Goal: Information Seeking & Learning: Learn about a topic

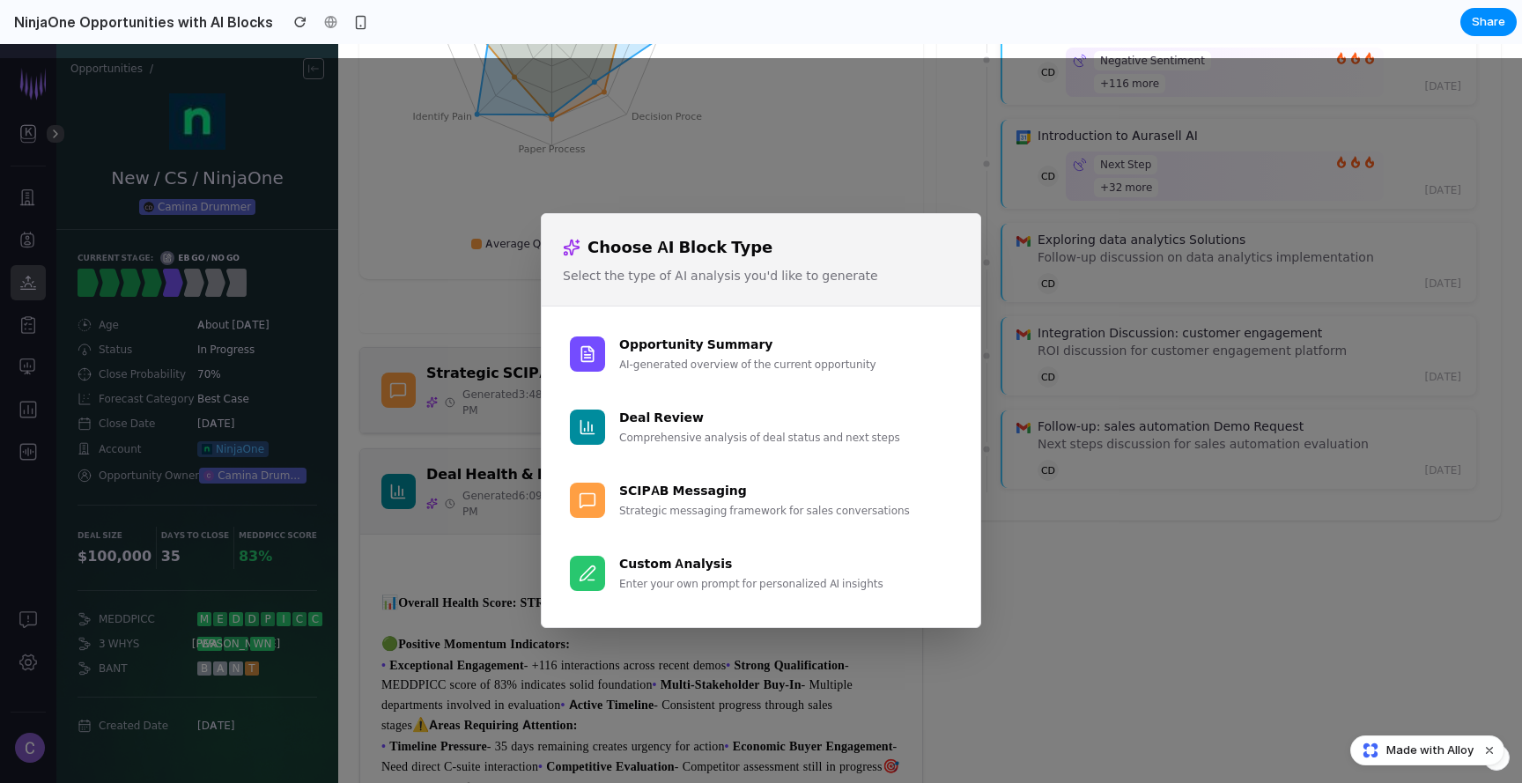
drag, startPoint x: 0, startPoint y: 44, endPoint x: 518, endPoint y: 546, distance: 721.1
click at [495, 573] on div "Choose AI Block Type Select the type of AI analysis you'd like to generate Oppo…" at bounding box center [761, 420] width 1522 height 725
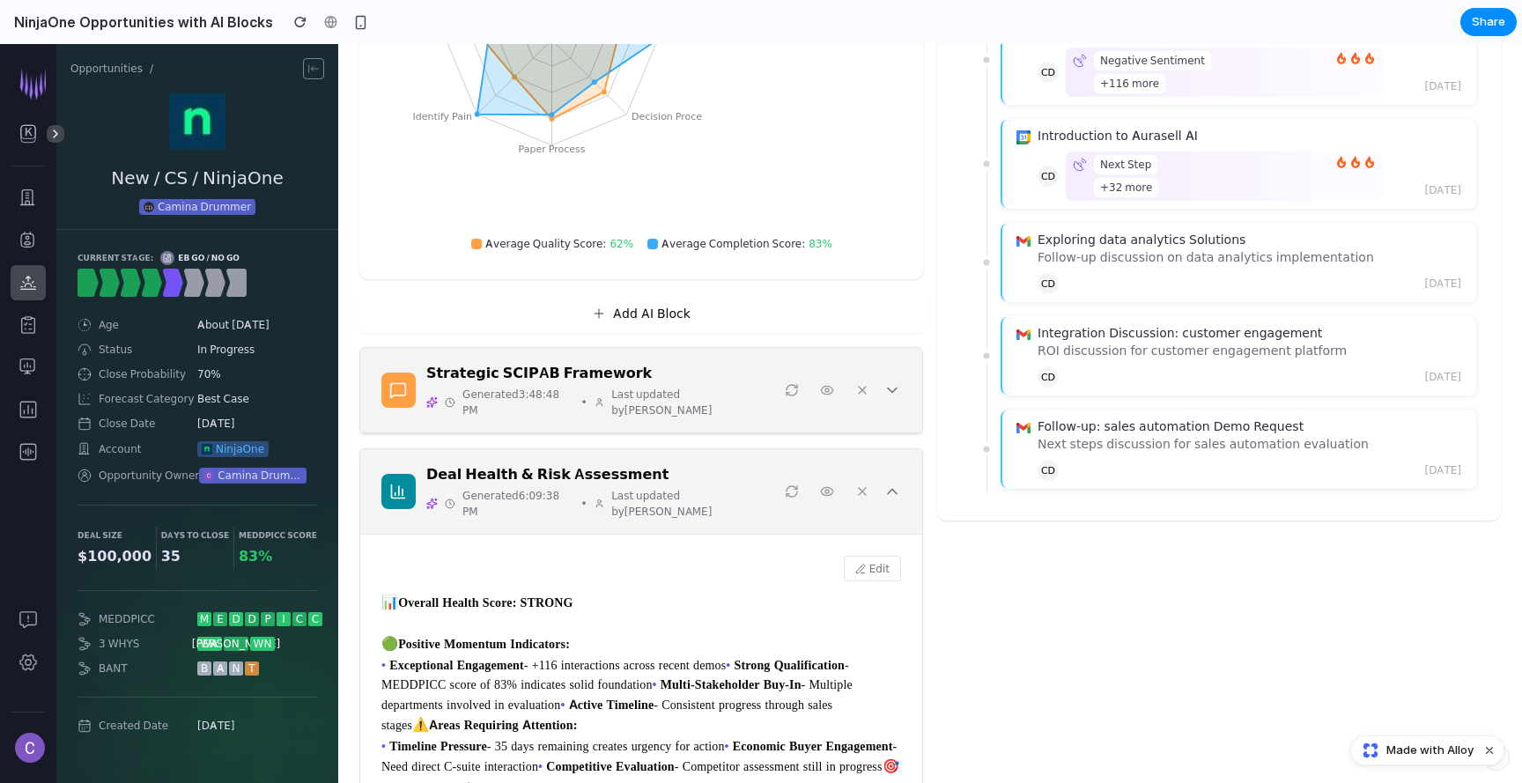
click at [556, 384] on div "Strategic SCIPAB Framework Generated 3:48:48 PM • Last updated by [PERSON_NAME]" at bounding box center [601, 390] width 351 height 56
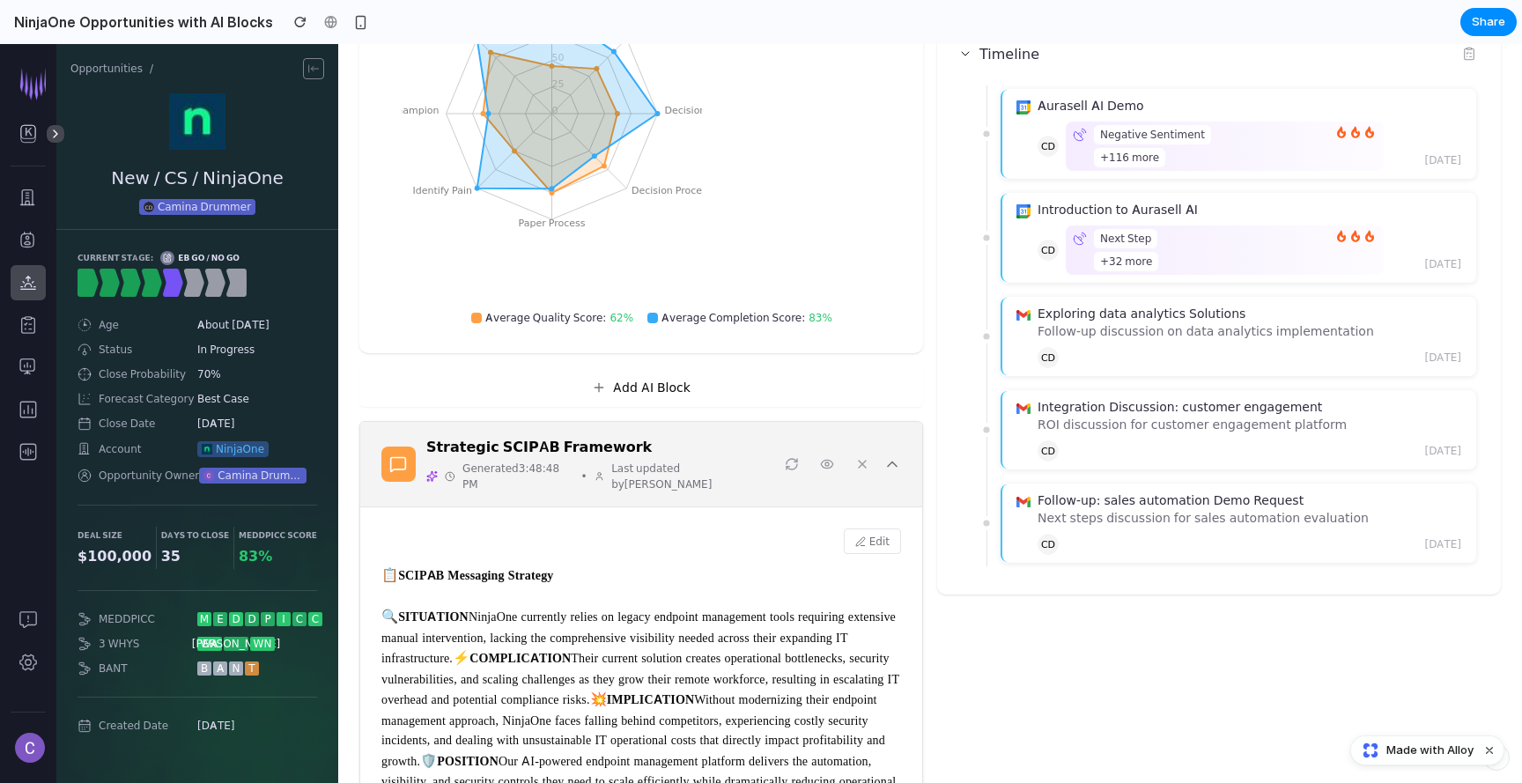
scroll to position [257, 0]
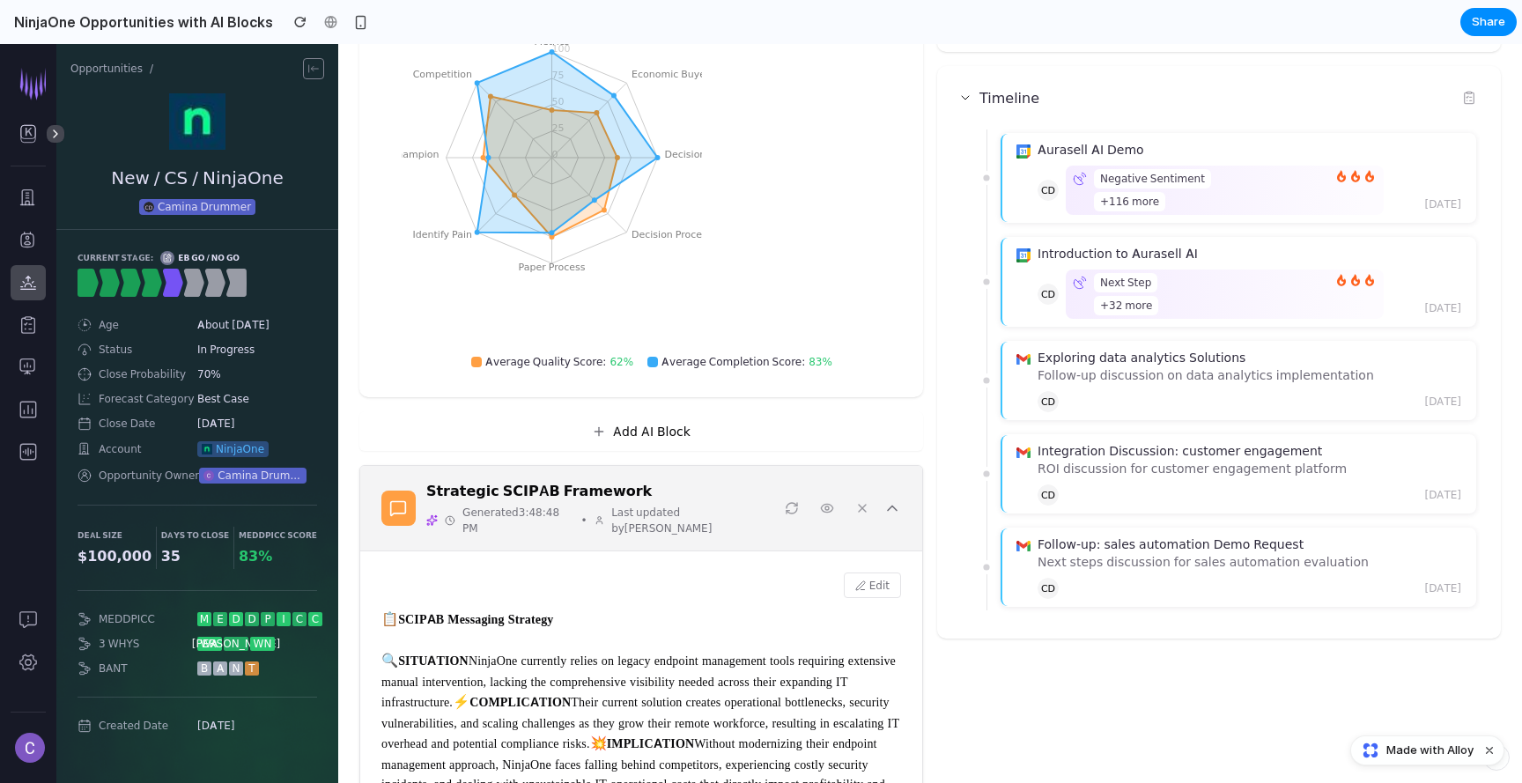
click at [895, 505] on icon at bounding box center [892, 508] width 18 height 18
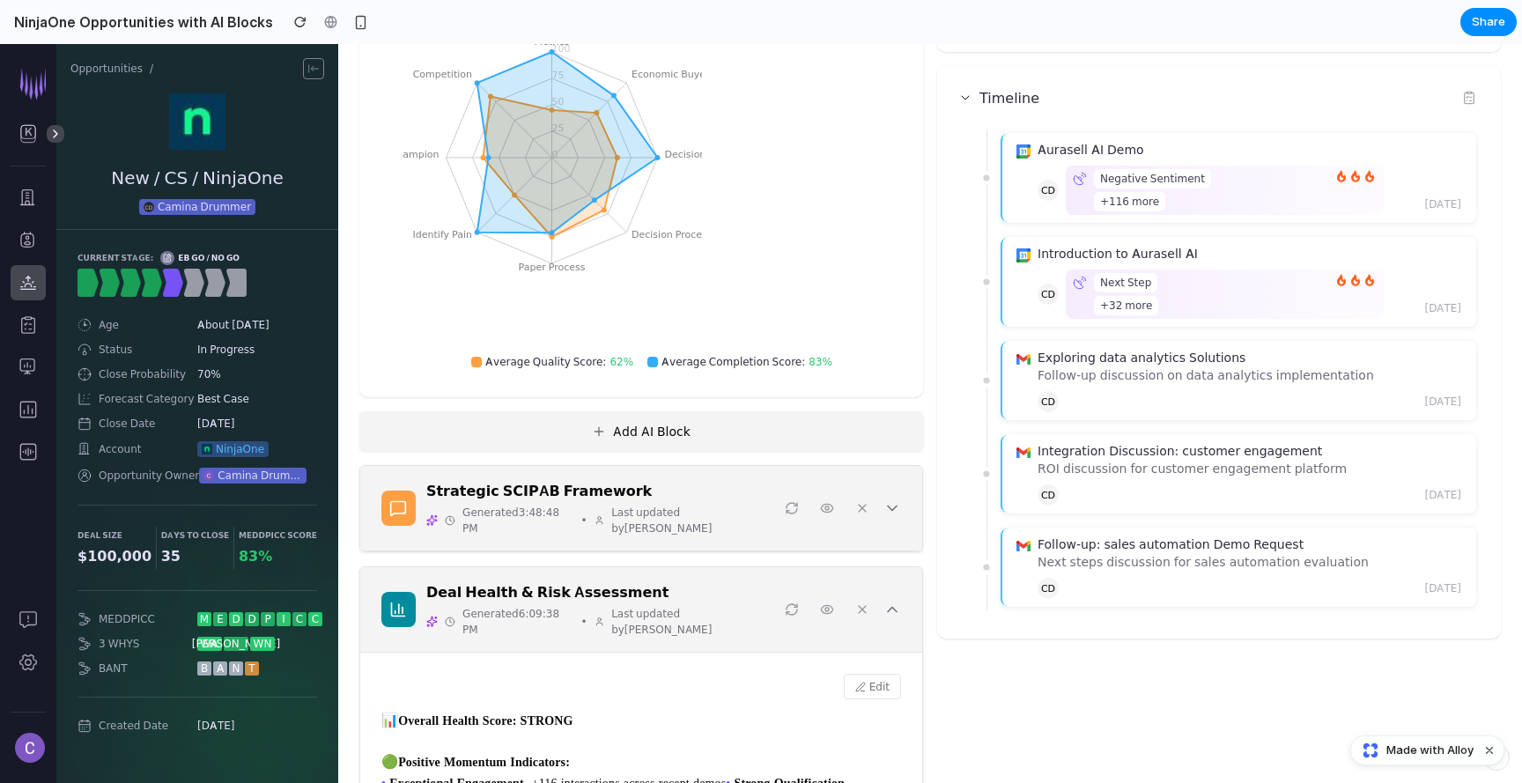
click at [760, 434] on button "Add AI Block" at bounding box center [641, 431] width 564 height 40
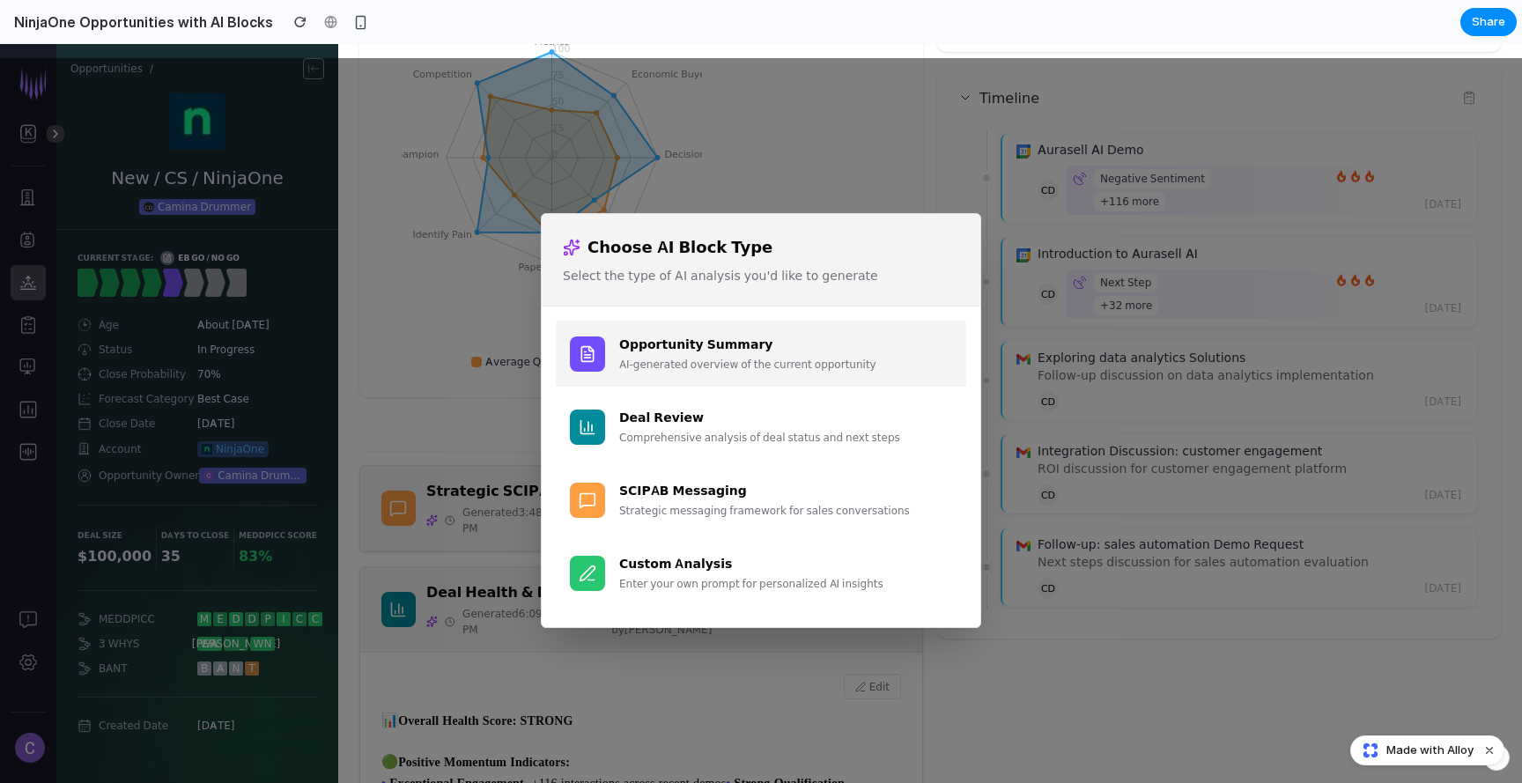
click at [743, 363] on div "AI-generated overview of the current opportunity" at bounding box center [785, 365] width 333 height 16
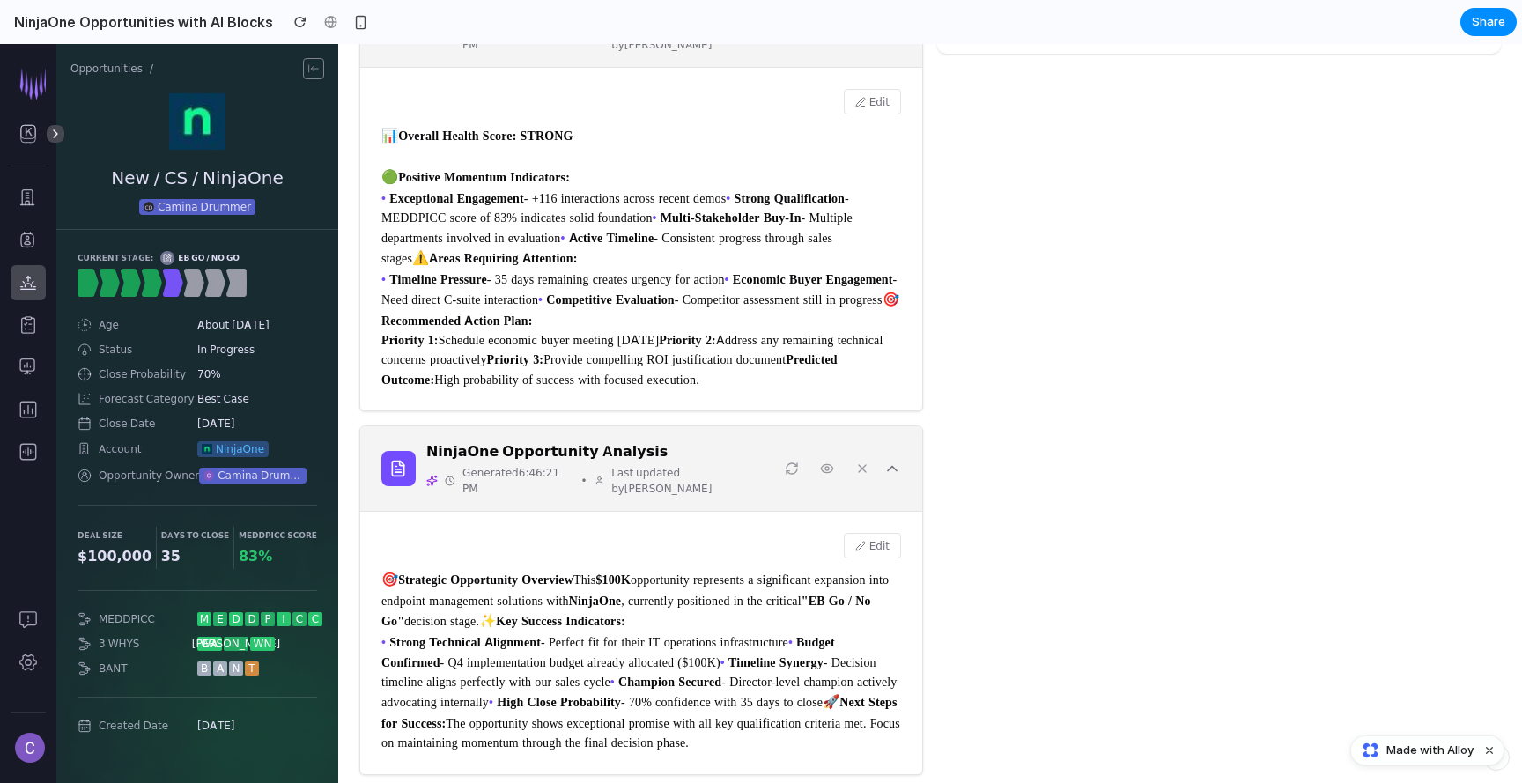
scroll to position [777, 0]
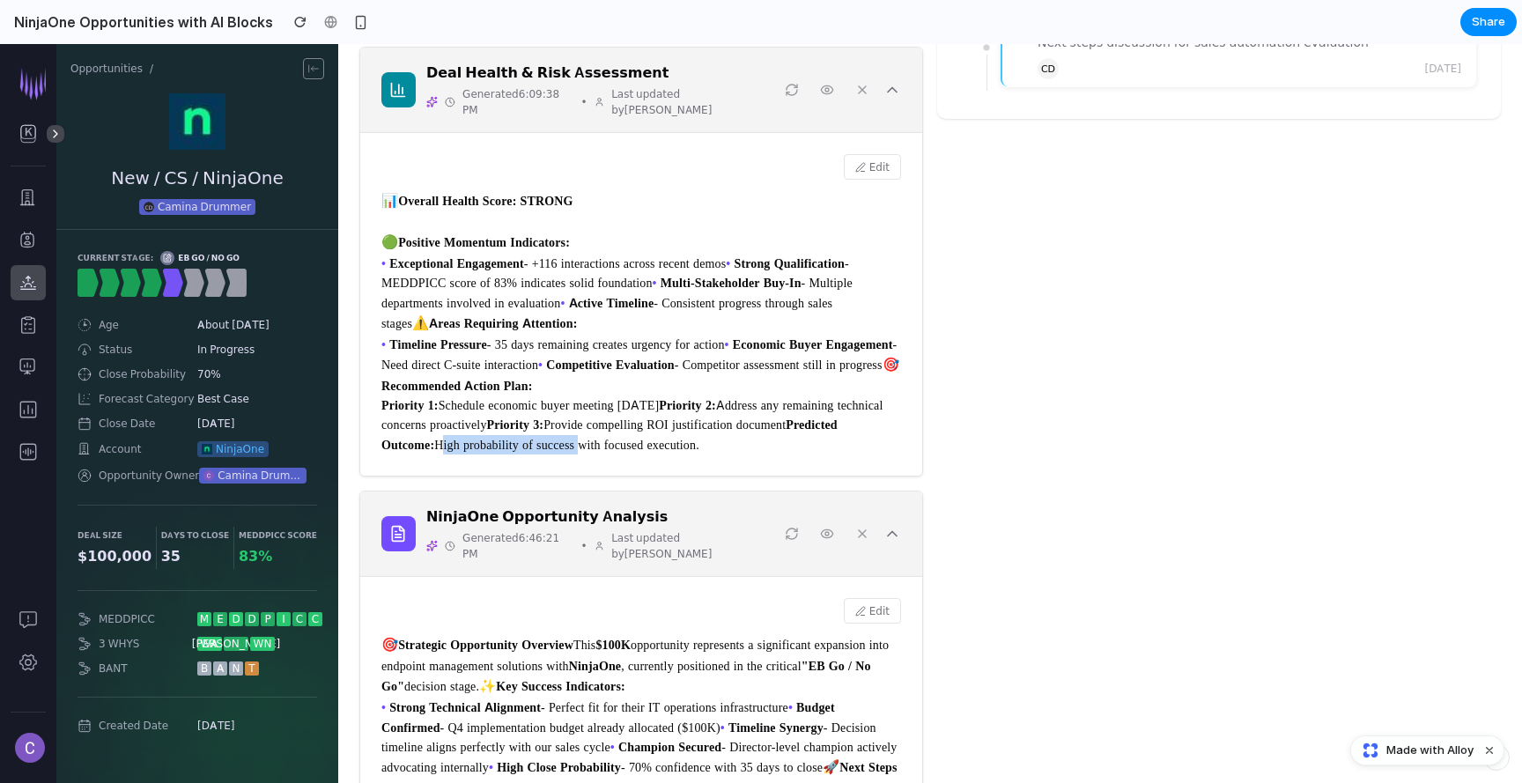
drag, startPoint x: 511, startPoint y: 527, endPoint x: 672, endPoint y: 525, distance: 161.1
click at [672, 454] on div "📊 Overall Health Score: STRONG 🟢 Positive Momentum Indicators: • Exceptional En…" at bounding box center [641, 322] width 520 height 264
copy div "High probability of success"
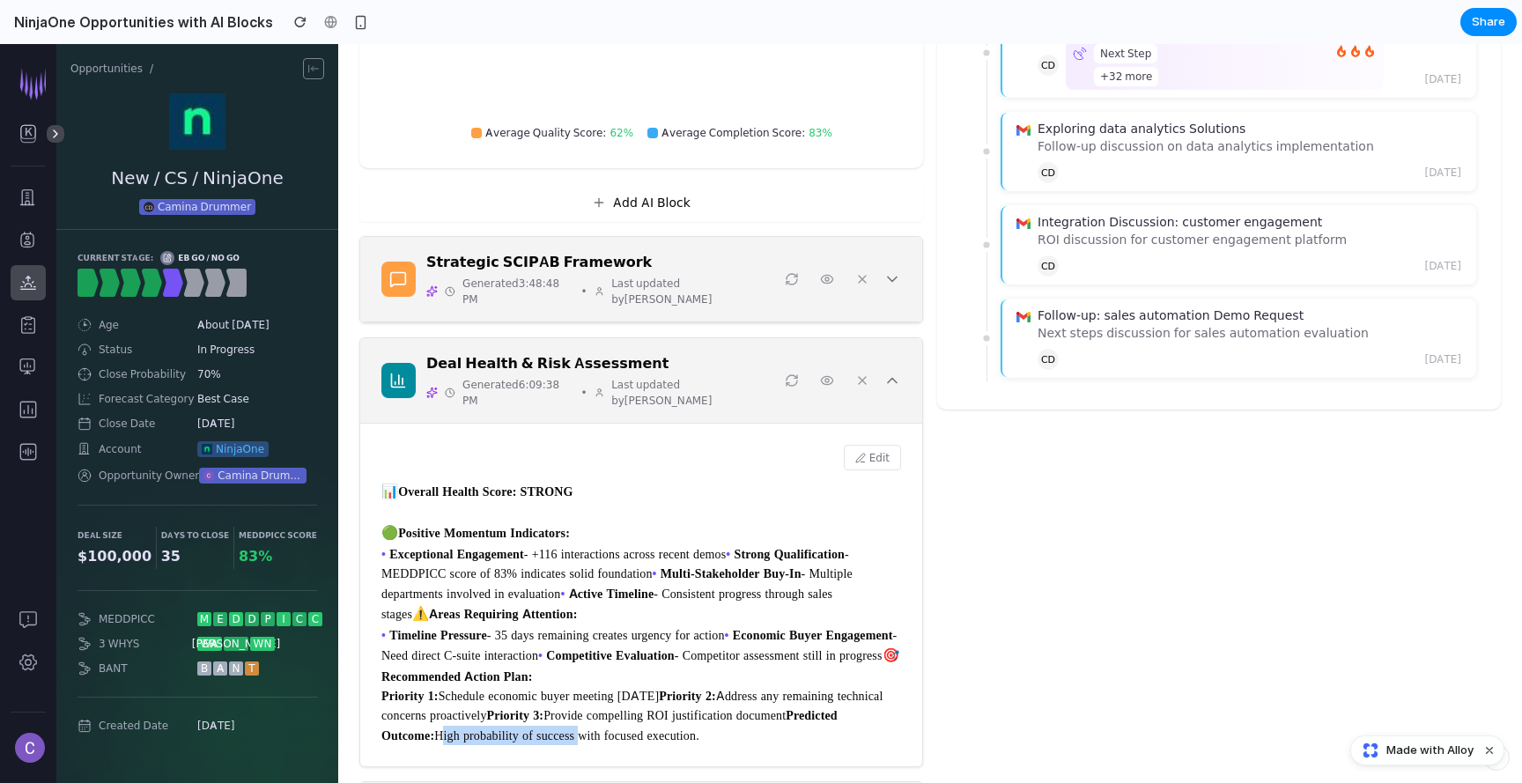
scroll to position [485, 0]
click at [689, 264] on h3 "Strategic SCIPAB Framework" at bounding box center [601, 262] width 351 height 21
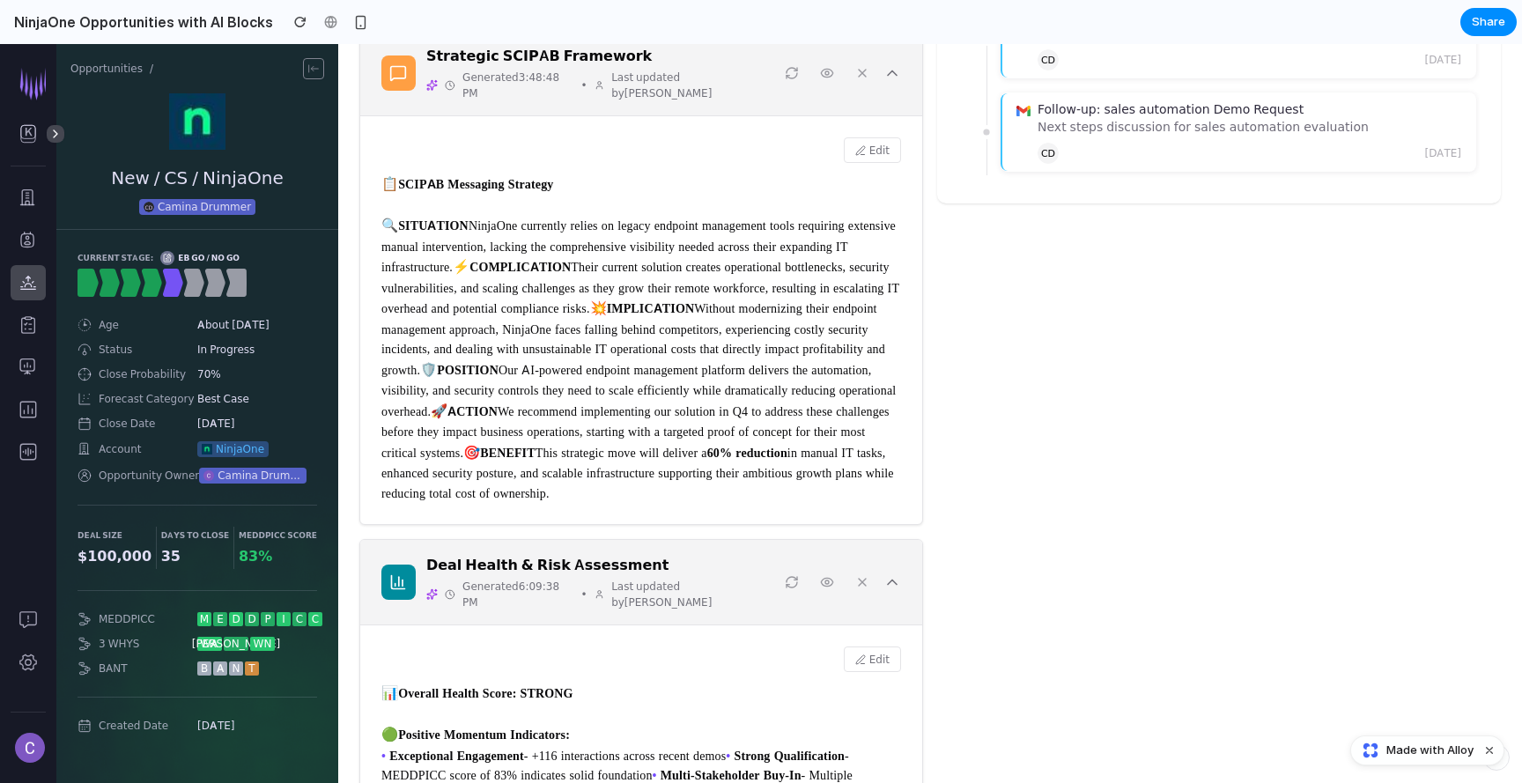
scroll to position [729, 0]
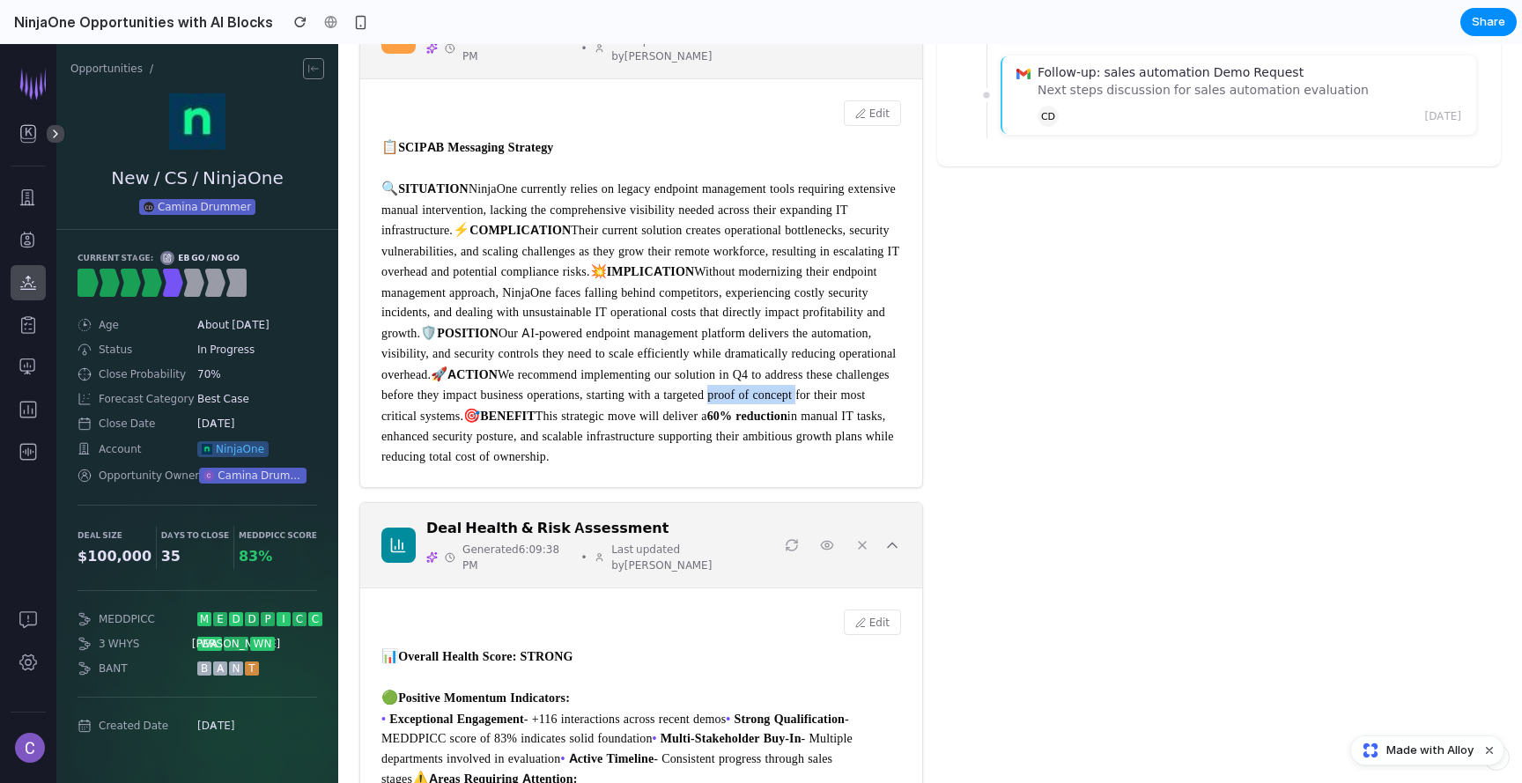
drag, startPoint x: 718, startPoint y: 606, endPoint x: 814, endPoint y: 610, distance: 97.0
click at [814, 466] on div "📋 SCIPAB Messaging Strategy 🔍 SITUATION NinjaOne currently relies on legacy end…" at bounding box center [641, 300] width 520 height 329
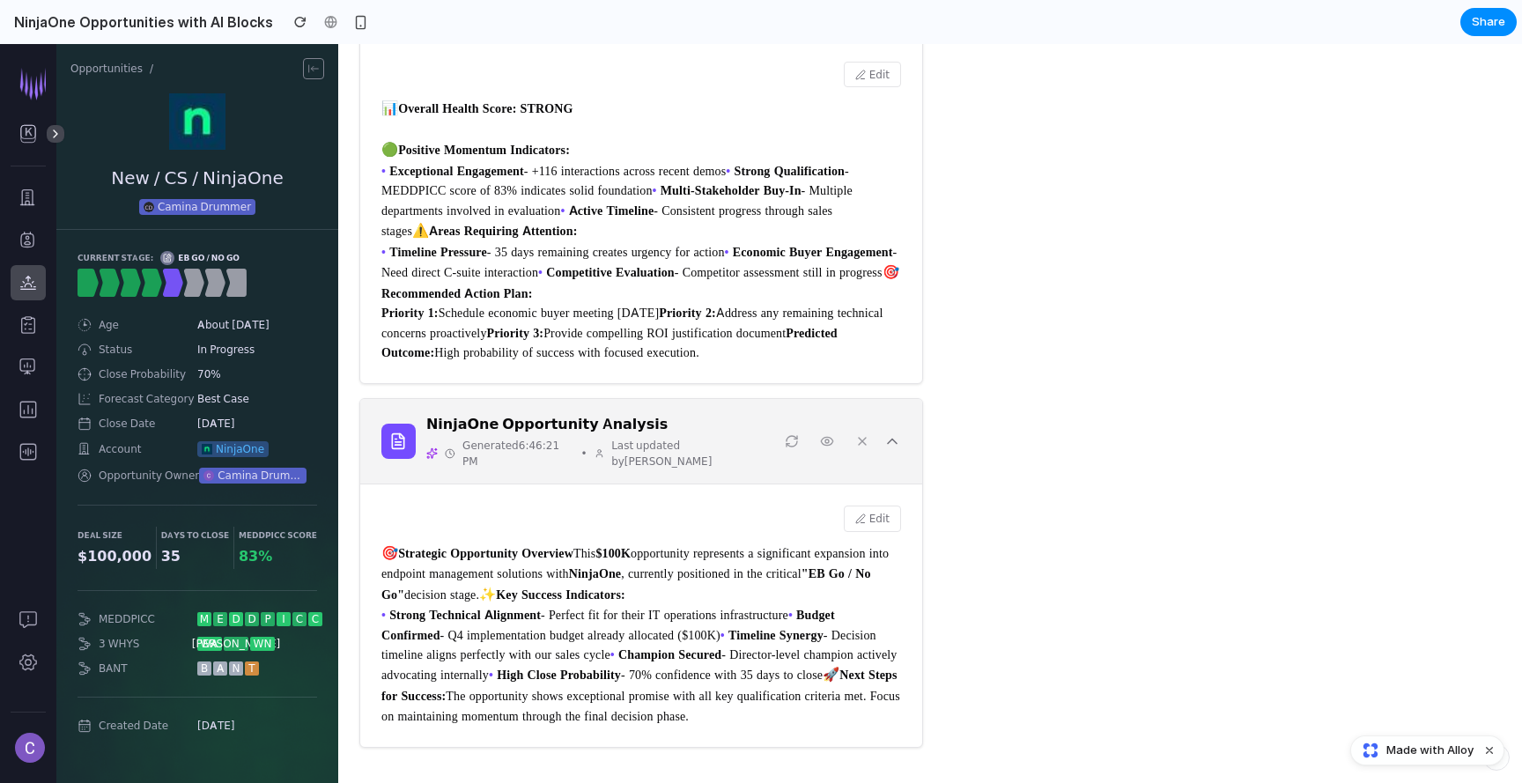
scroll to position [1757, 0]
drag, startPoint x: 403, startPoint y: 540, endPoint x: 552, endPoint y: 538, distance: 148.8
click at [552, 586] on strong "✨ Key Success Indicators:" at bounding box center [552, 593] width 146 height 15
copy strong "Key Success Indicators"
drag, startPoint x: 854, startPoint y: 696, endPoint x: 690, endPoint y: 692, distance: 163.8
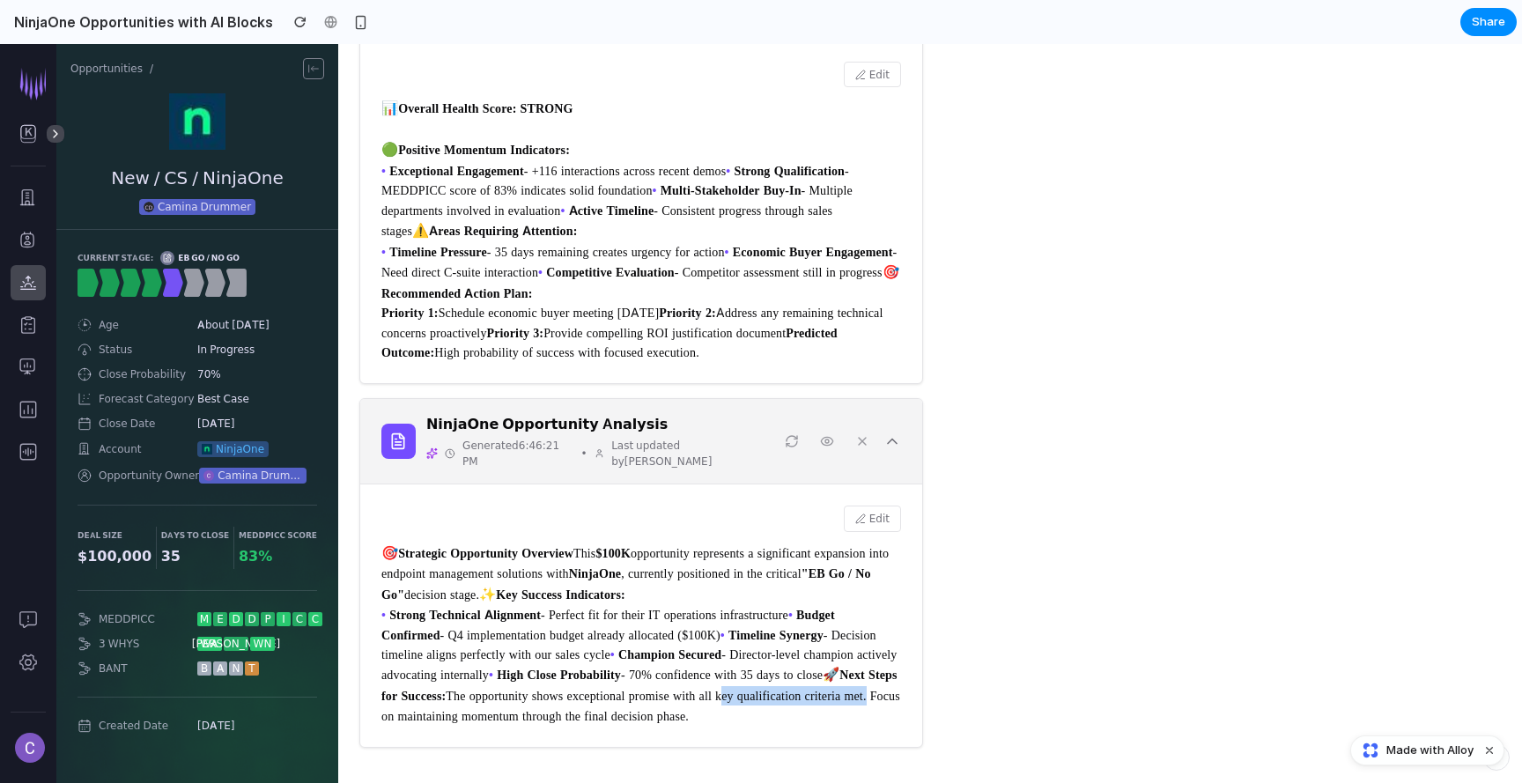
click at [690, 692] on div "🎯 Strategic Opportunity Overview This $100K opportunity represents a significan…" at bounding box center [641, 633] width 520 height 183
copy div "key qualification criteria met"
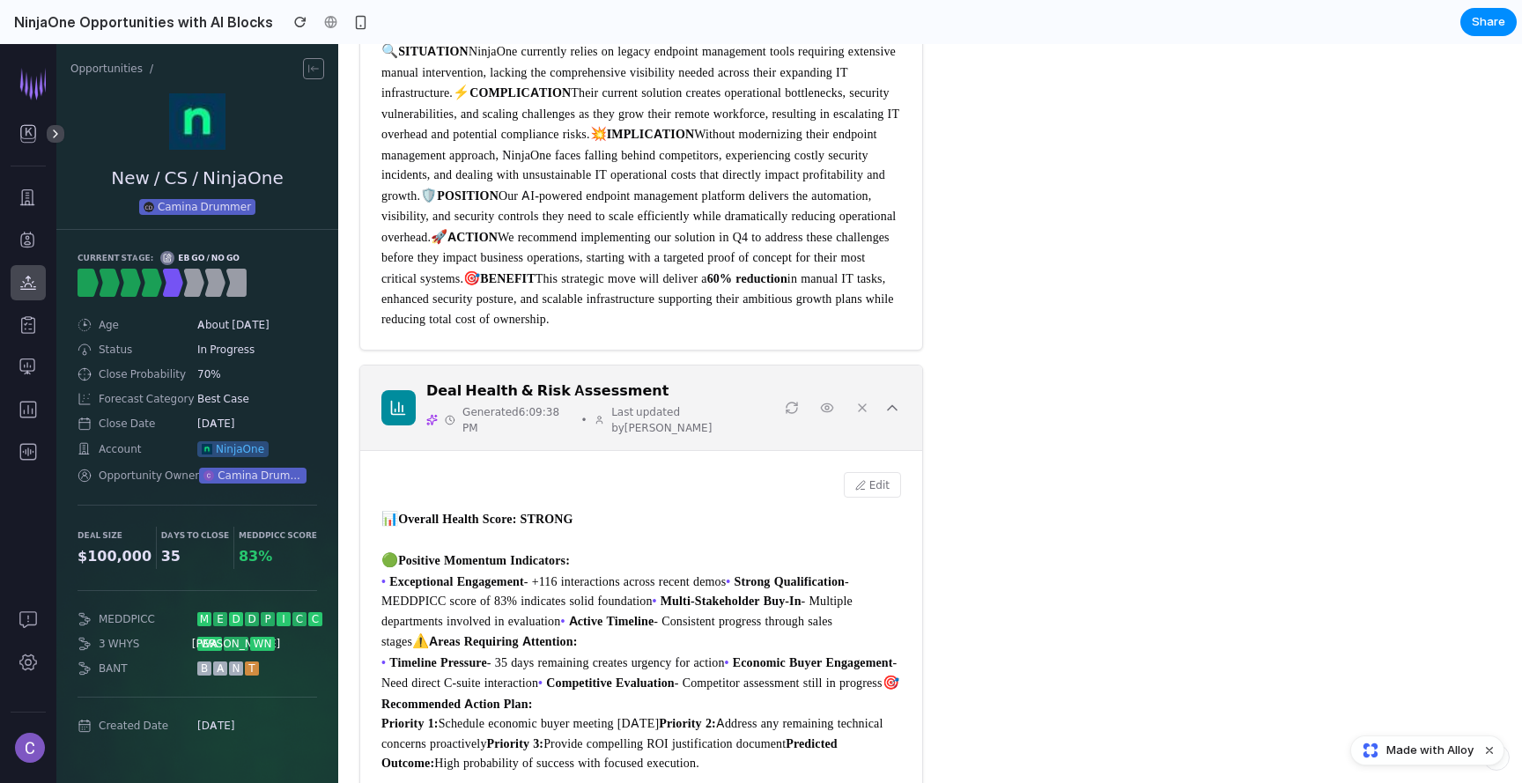
scroll to position [864, 0]
drag, startPoint x: 578, startPoint y: 551, endPoint x: 668, endPoint y: 551, distance: 90.7
click at [707, 288] on strong "60% reduction" at bounding box center [747, 280] width 80 height 15
drag, startPoint x: 778, startPoint y: 551, endPoint x: 580, endPoint y: 547, distance: 197.3
click at [579, 331] on div "📋 SCIPAB Messaging Strategy 🔍 SITUATION NinjaOne currently relies on legacy end…" at bounding box center [641, 166] width 520 height 329
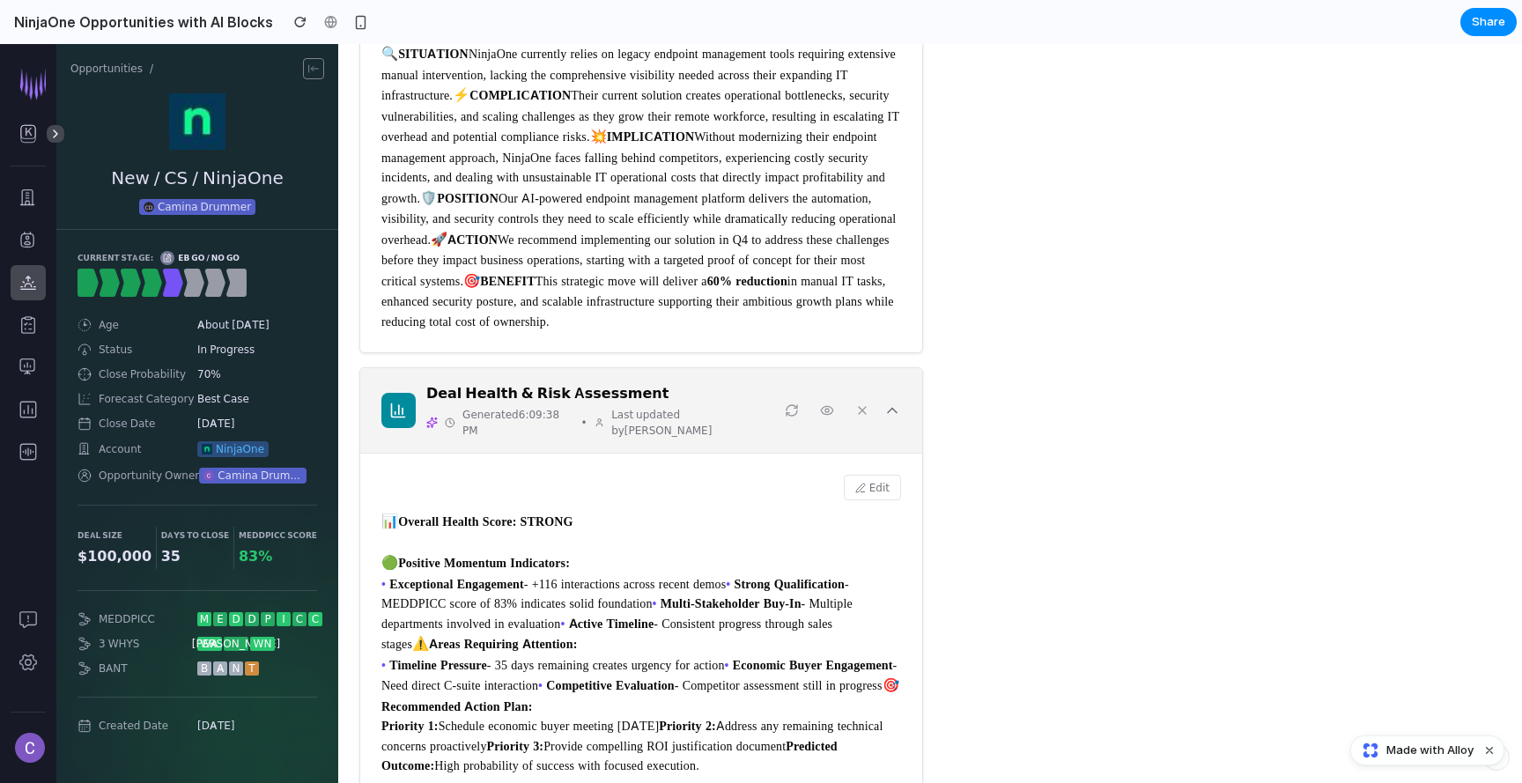
copy div "60% reduction in manual IT task"
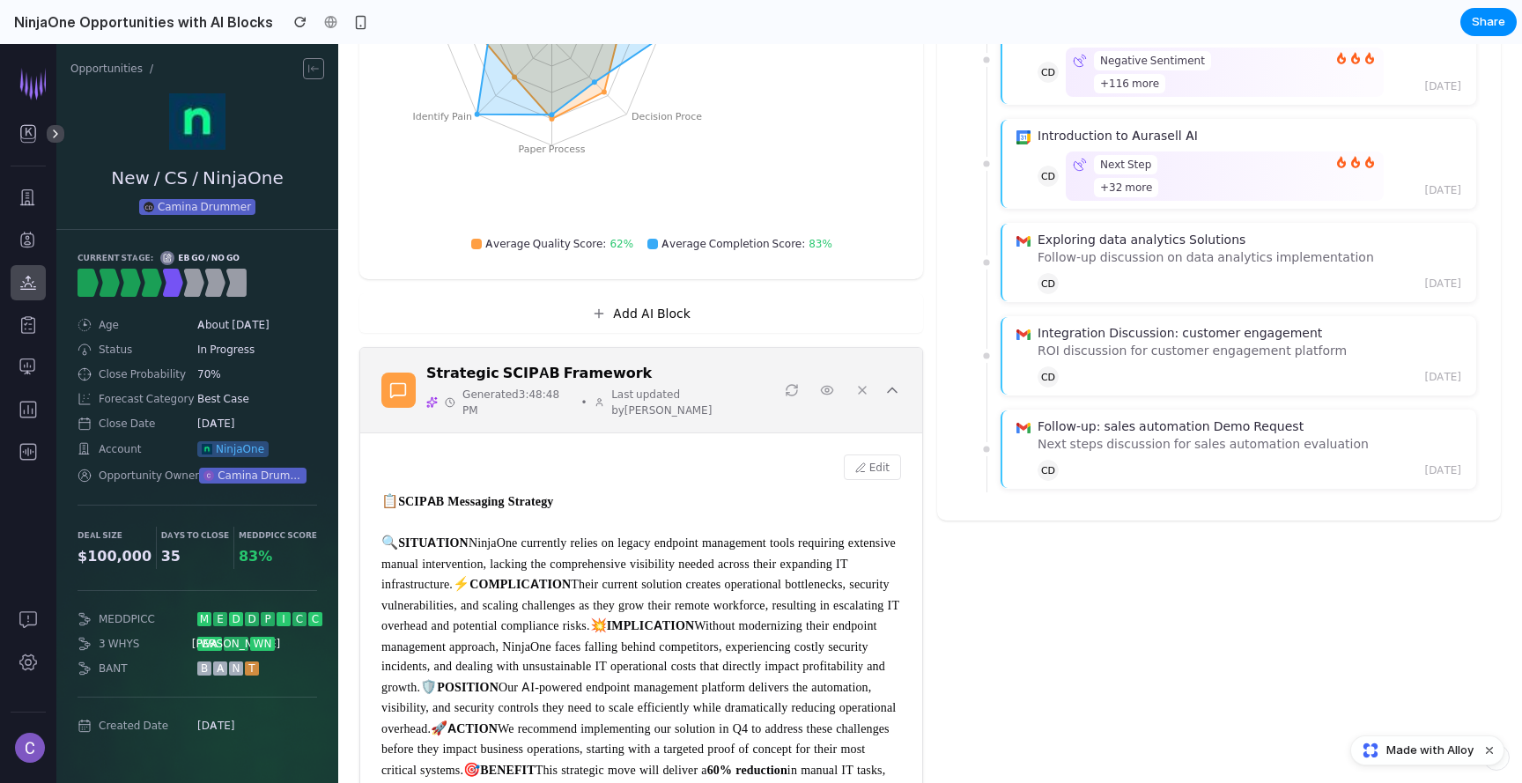
scroll to position [323, 0]
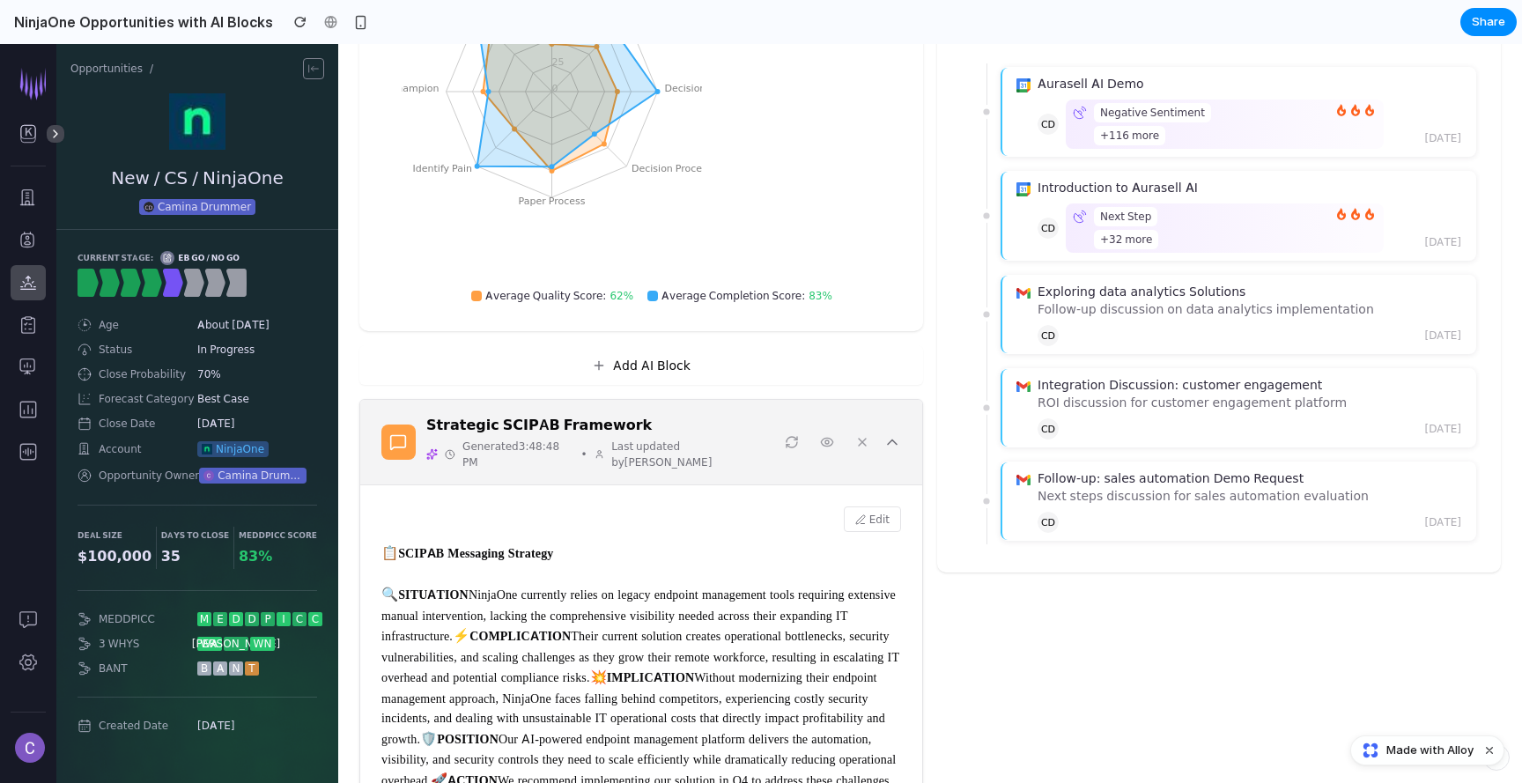
drag, startPoint x: 583, startPoint y: 538, endPoint x: 402, endPoint y: 540, distance: 181.4
click at [402, 542] on div "📋 SCIPAB Messaging Strategy 🔍 SITUATION NinjaOne currently relies on legacy end…" at bounding box center [641, 706] width 520 height 329
copy strong "SCIPAB Messaging Strategy"
